Goal: Transaction & Acquisition: Purchase product/service

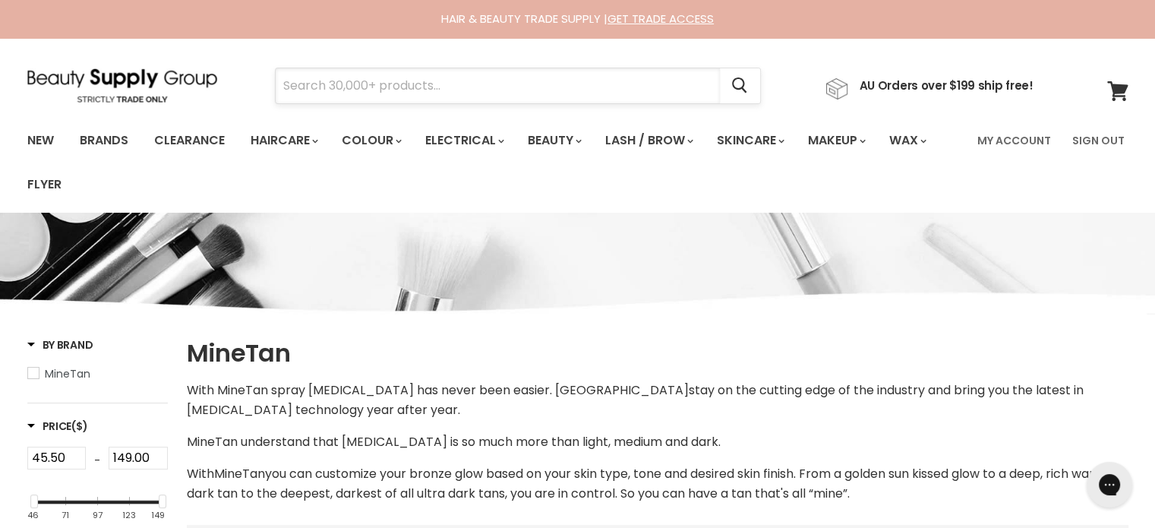
paste input "MineTan Dark Ash Pro Spray Mist"
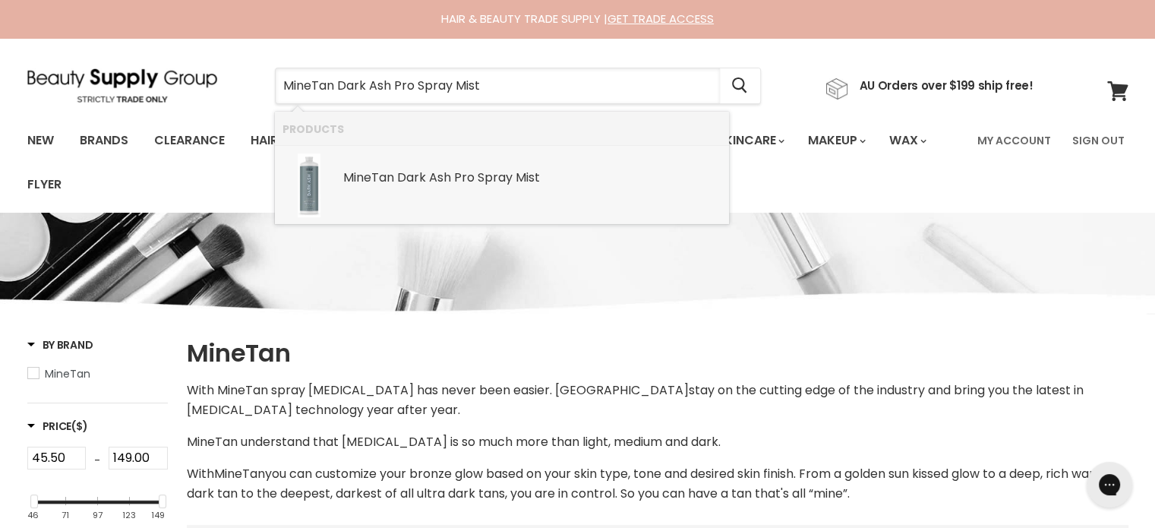
click at [449, 172] on b "Ash" at bounding box center [440, 177] width 22 height 17
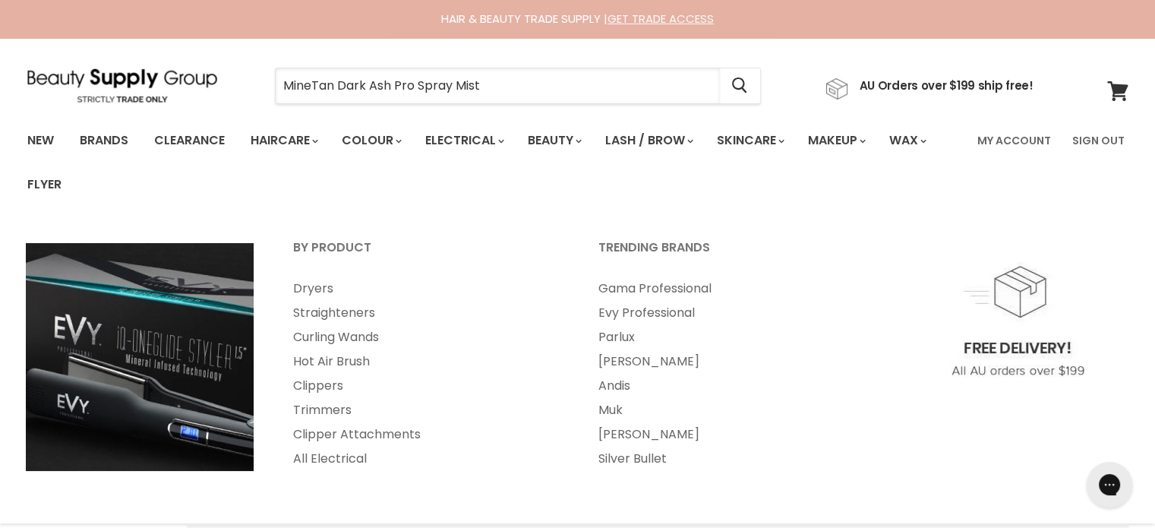
type input "MineTan Dark Ash Pro Spray Mist"
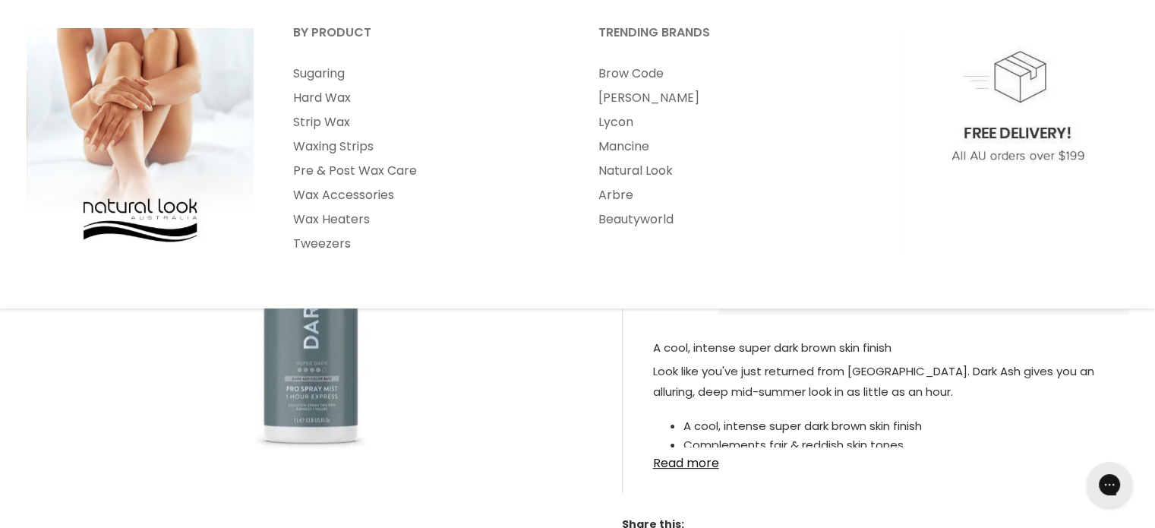
scroll to position [228, 0]
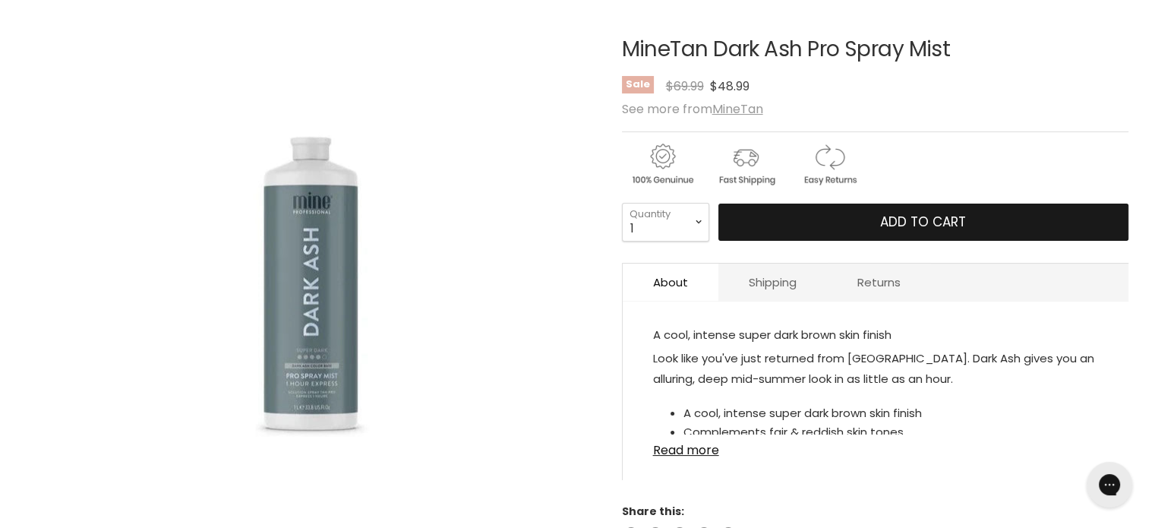
click at [845, 212] on button "Add to cart" at bounding box center [924, 223] width 410 height 38
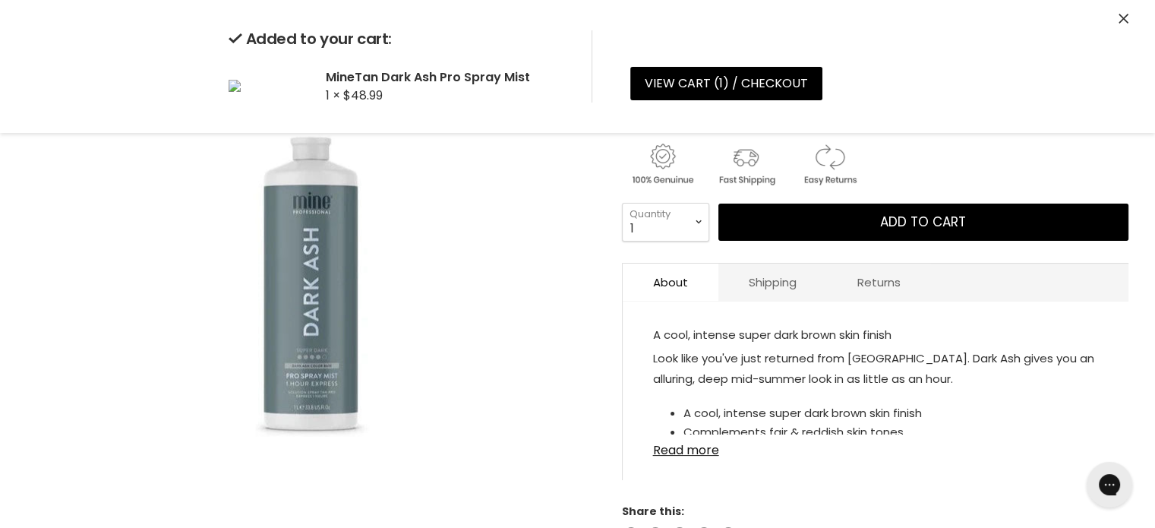
click at [1122, 18] on icon "Close" at bounding box center [1124, 19] width 10 height 10
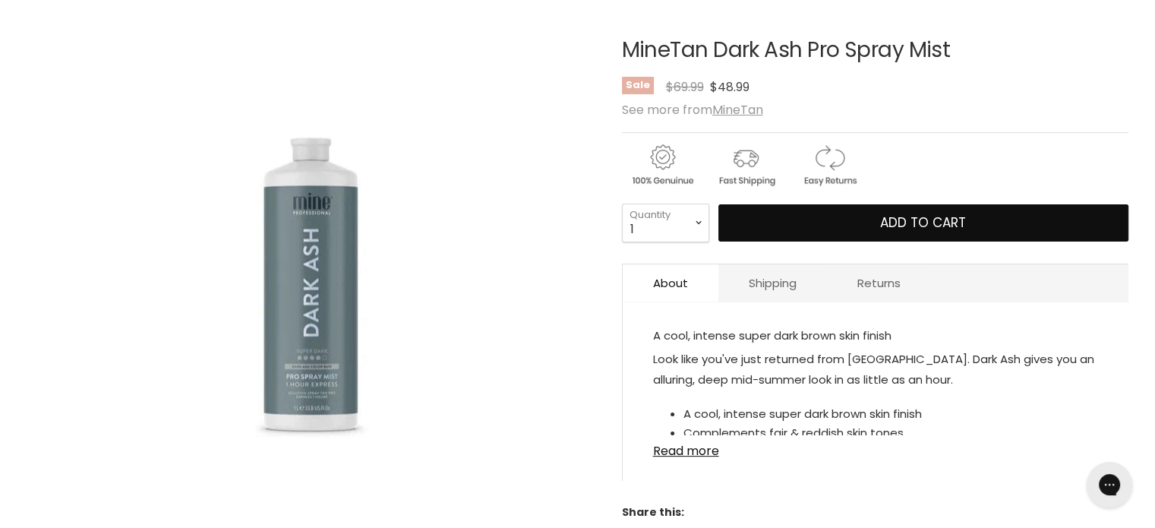
scroll to position [0, 0]
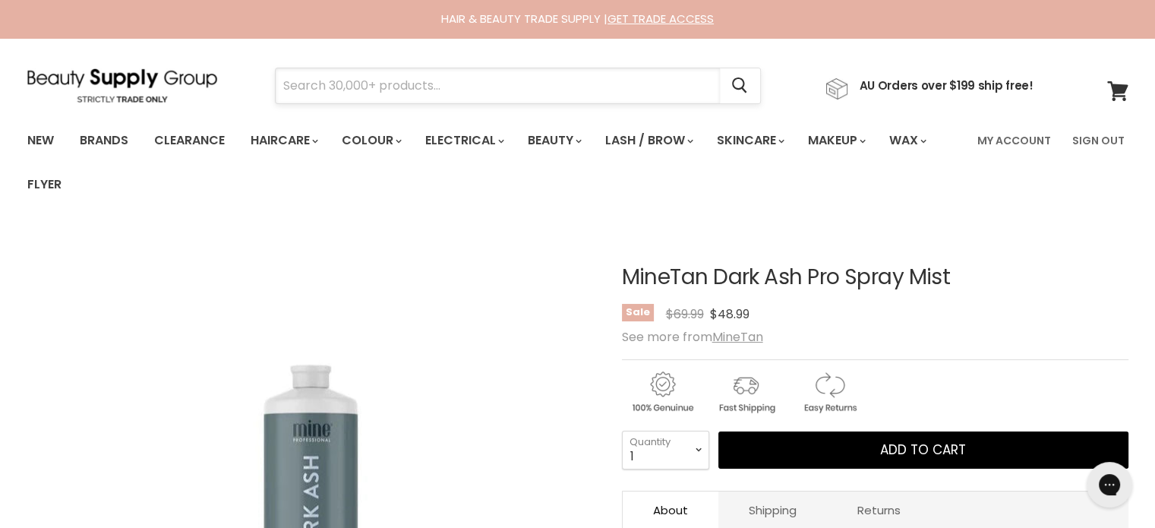
drag, startPoint x: 372, startPoint y: 65, endPoint x: 330, endPoint y: 90, distance: 49.4
click at [330, 90] on input "Search" at bounding box center [498, 85] width 444 height 35
paste input "MineTan Dark Ash Pro Spray Mist"
type input "MineTan Dark Ash Pro Spray Mist"
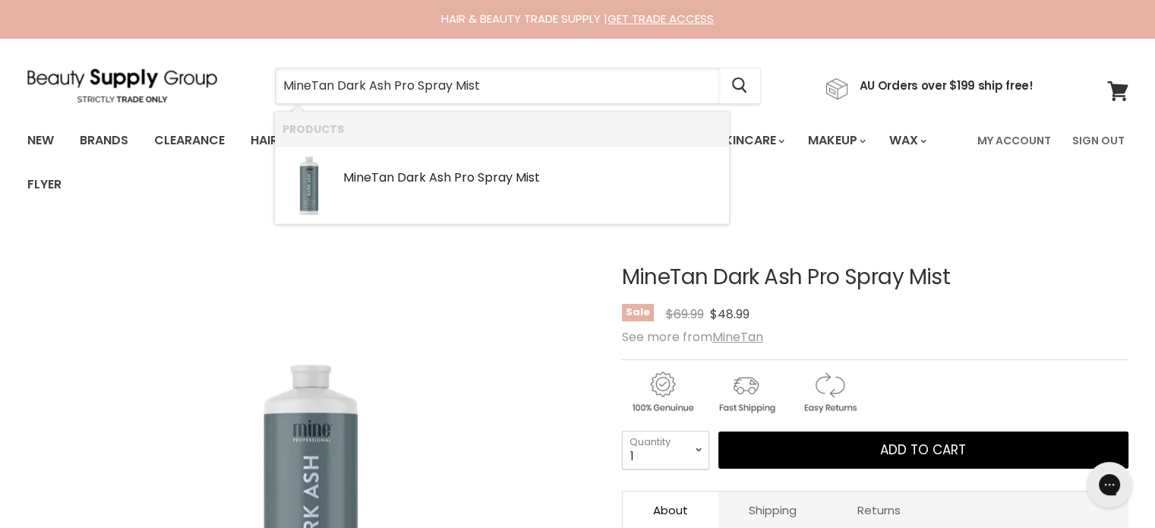
drag, startPoint x: 554, startPoint y: 81, endPoint x: 265, endPoint y: 78, distance: 288.7
click at [265, 78] on div "MineTan Dark Ash Pro Spray Mist Cancel" at bounding box center [518, 85] width 564 height 35
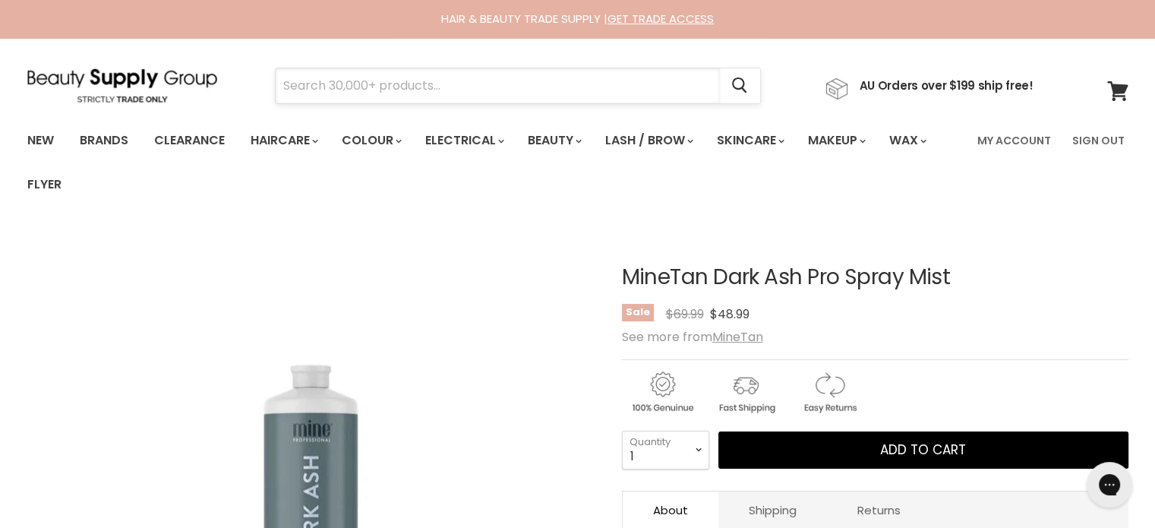
click at [343, 80] on input "Search" at bounding box center [498, 85] width 444 height 35
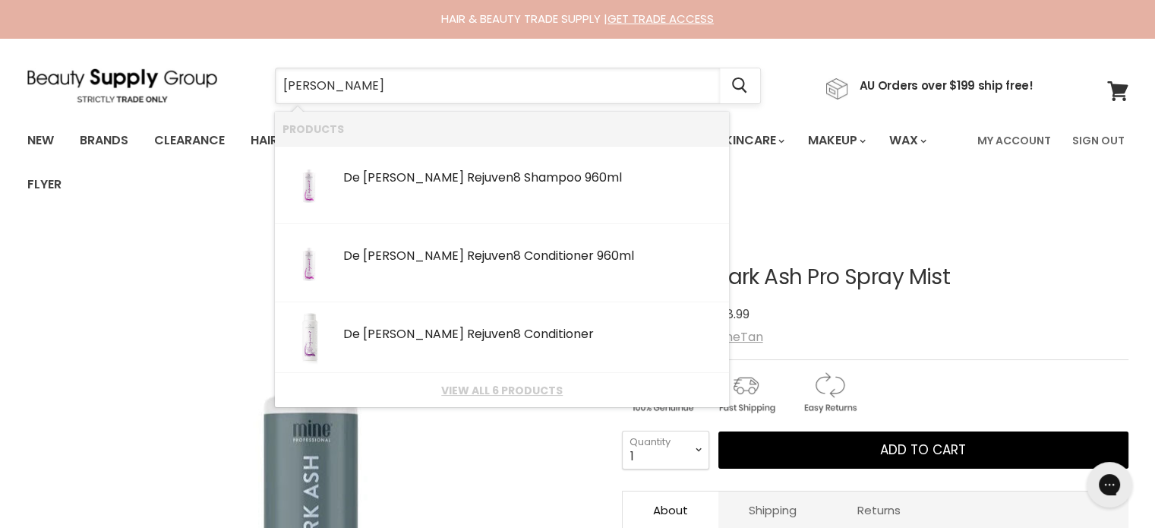
type input "de lorenzo rejuven8"
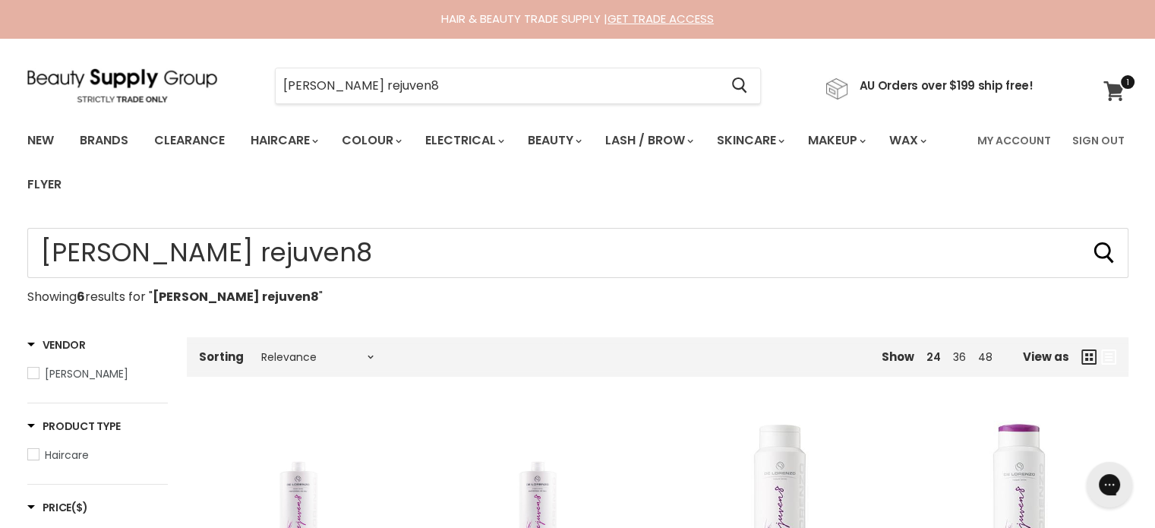
click at [1115, 90] on icon at bounding box center [1114, 91] width 21 height 20
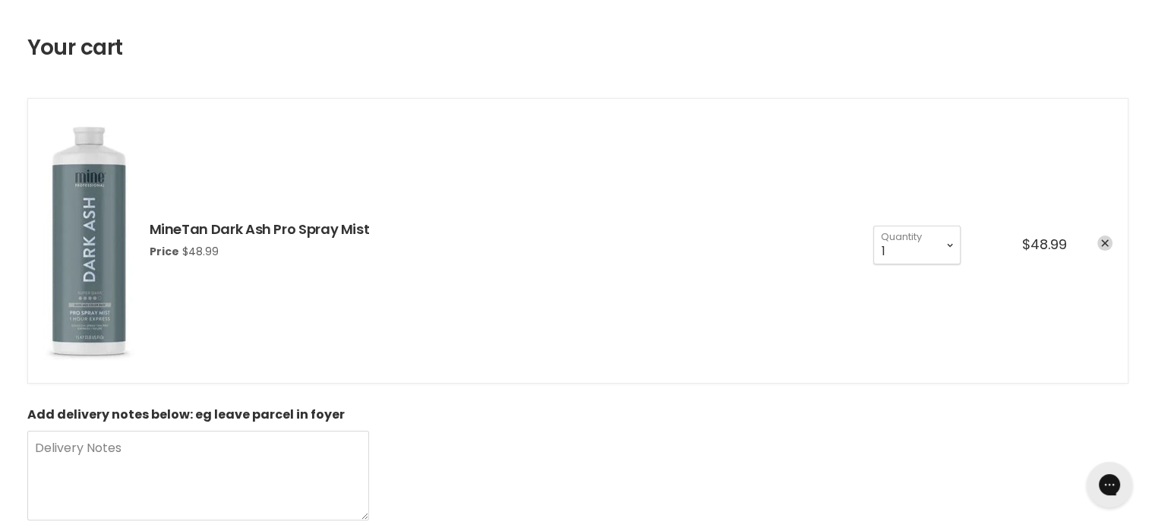
scroll to position [228, 0]
